Goal: Check status: Check status

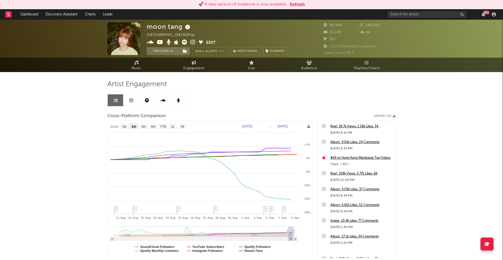
select select "1m"
click at [29, 15] on link "Dashboard" at bounding box center [29, 14] width 25 height 10
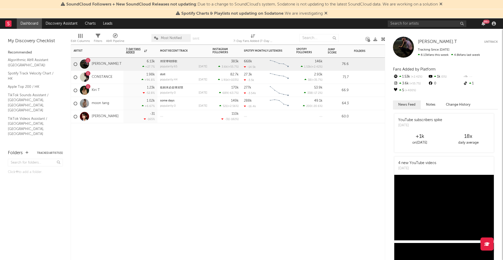
click at [114, 102] on div "moon tang" at bounding box center [97, 103] width 52 height 13
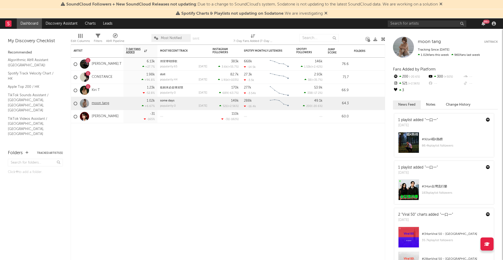
click at [99, 104] on link "moon tang" at bounding box center [101, 103] width 18 height 4
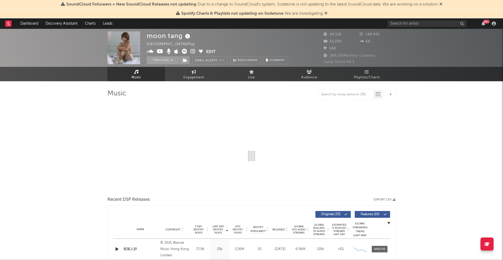
select select "6m"
